Goal: Information Seeking & Learning: Learn about a topic

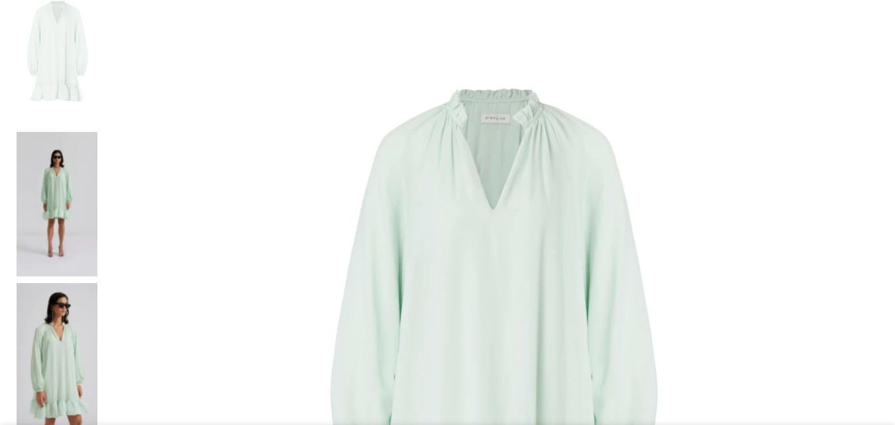
scroll to position [265, 0]
click at [346, 164] on img at bounding box center [491, 368] width 774 height 774
click at [97, 134] on img at bounding box center [57, 204] width 81 height 144
click at [71, 132] on img at bounding box center [57, 204] width 81 height 144
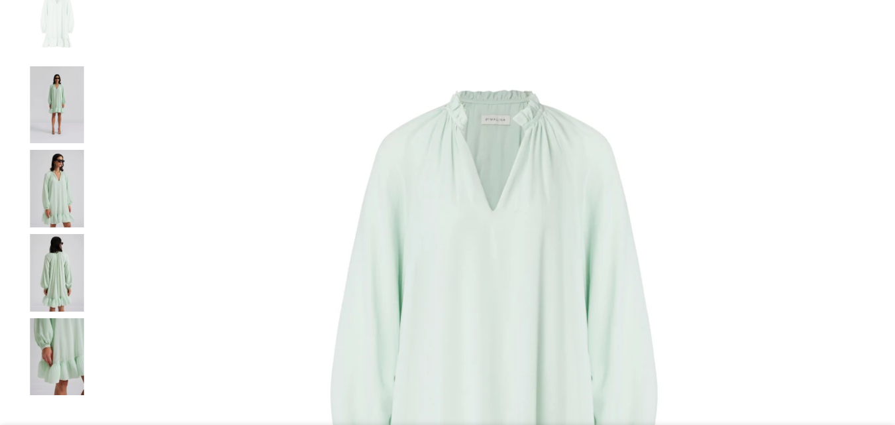
scroll to position [0, 140]
click at [93, 121] on img at bounding box center [57, 105] width 81 height 78
click at [91, 144] on img "2 / 6" at bounding box center [57, 105] width 81 height 78
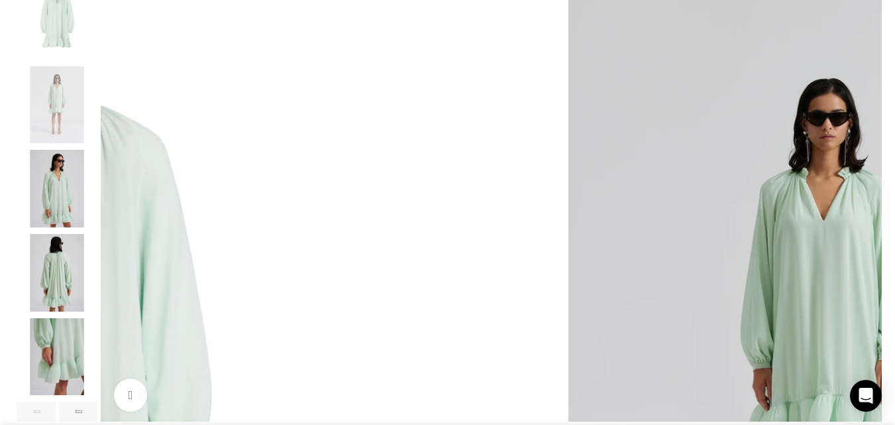
click at [97, 215] on img "3 / 6" at bounding box center [57, 189] width 81 height 78
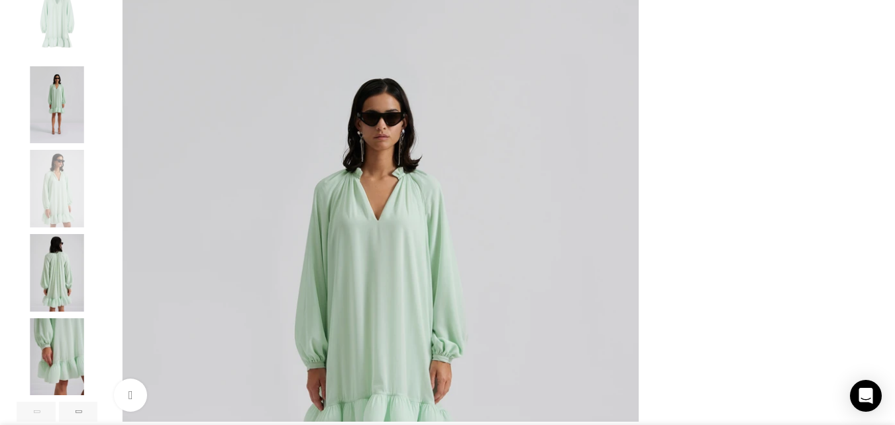
scroll to position [0, 279]
click at [93, 292] on img "4 / 6" at bounding box center [57, 273] width 81 height 78
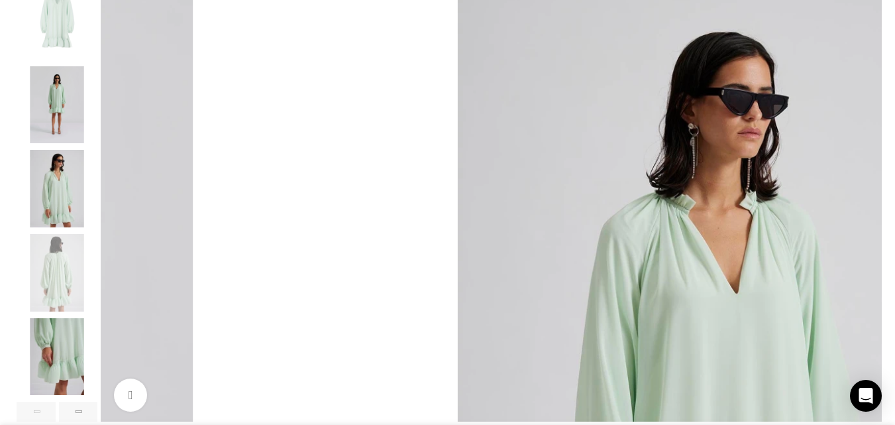
click at [86, 293] on img "4 / 6" at bounding box center [57, 273] width 81 height 78
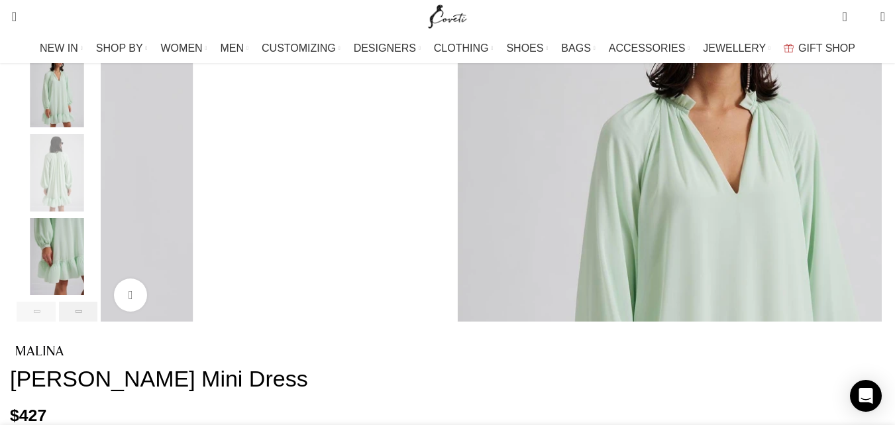
scroll to position [397, 0]
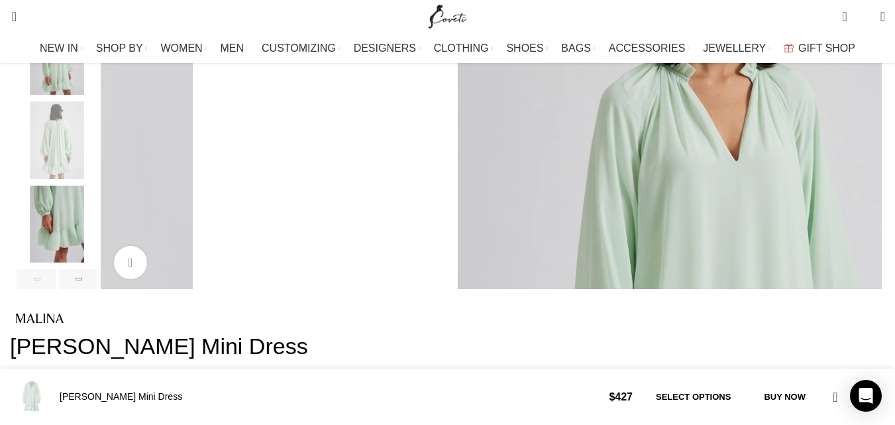
click at [97, 229] on img "5 / 6" at bounding box center [57, 224] width 81 height 78
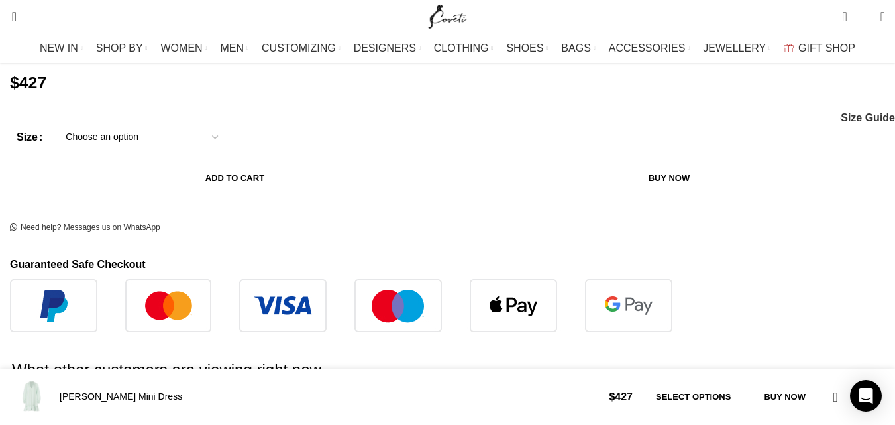
scroll to position [662, 0]
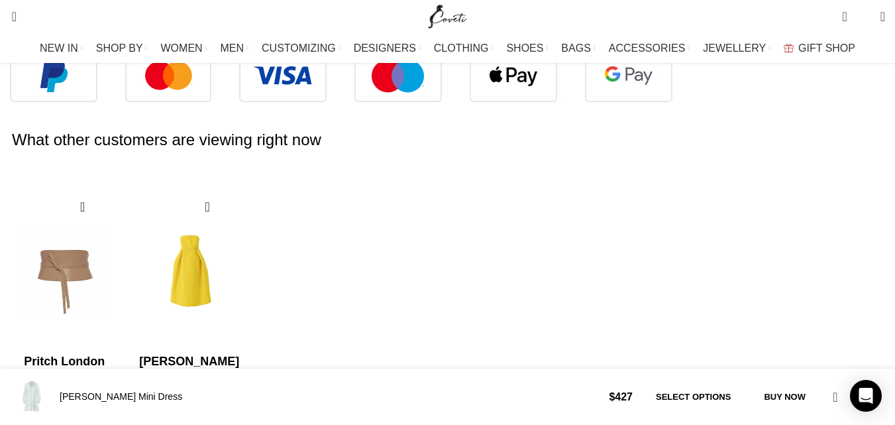
scroll to position [0, 698]
drag, startPoint x: 51, startPoint y: 189, endPoint x: 364, endPoint y: 222, distance: 315.0
copy div "Embrace the elegance with the Alva Mini Dress by By Malina . This stunning Gree…"
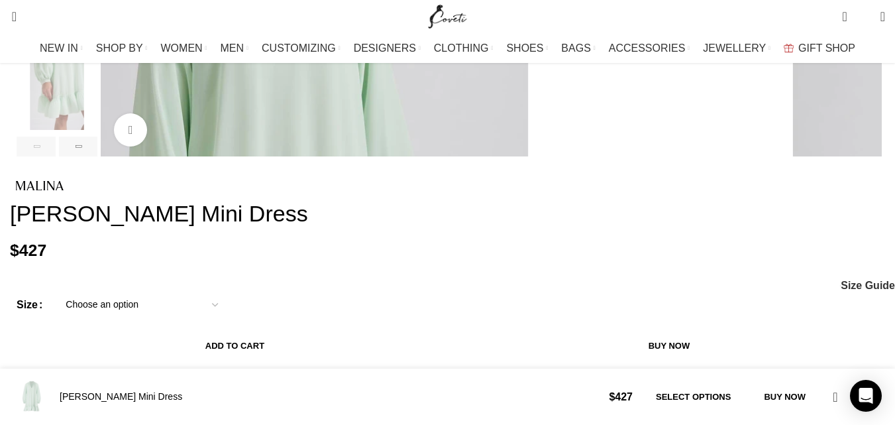
scroll to position [0, 1116]
